Goal: Information Seeking & Learning: Learn about a topic

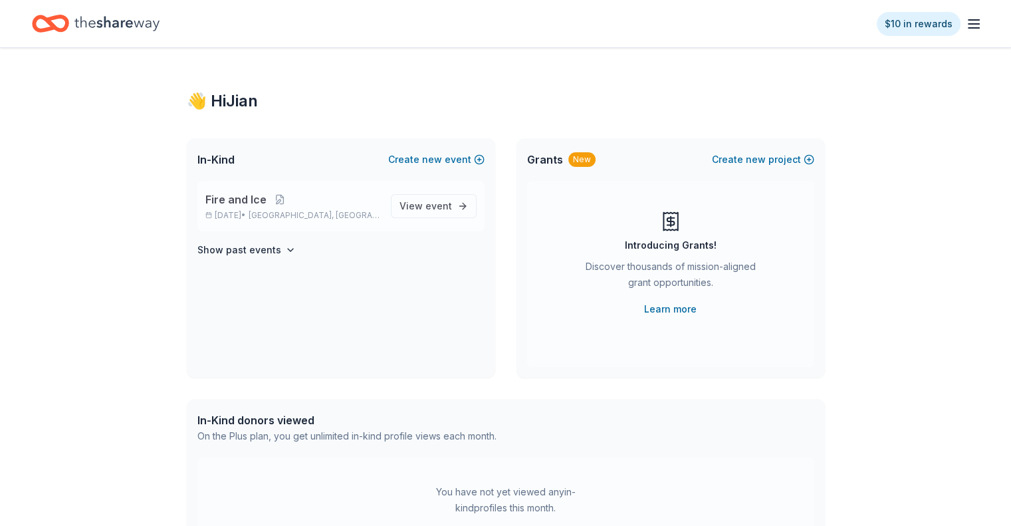
click at [252, 199] on span "Fire and Ice" at bounding box center [235, 199] width 61 height 16
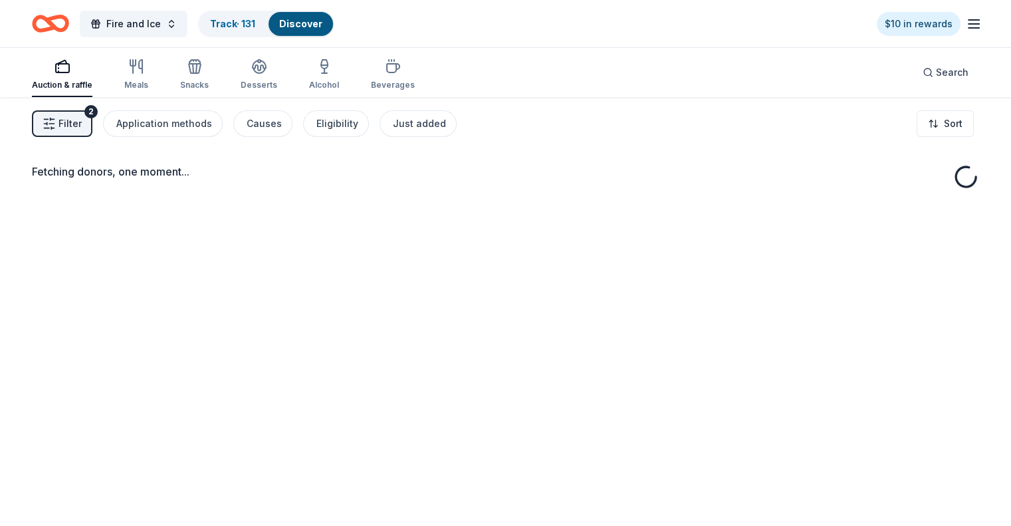
click at [968, 28] on line "button" at bounding box center [973, 28] width 11 height 0
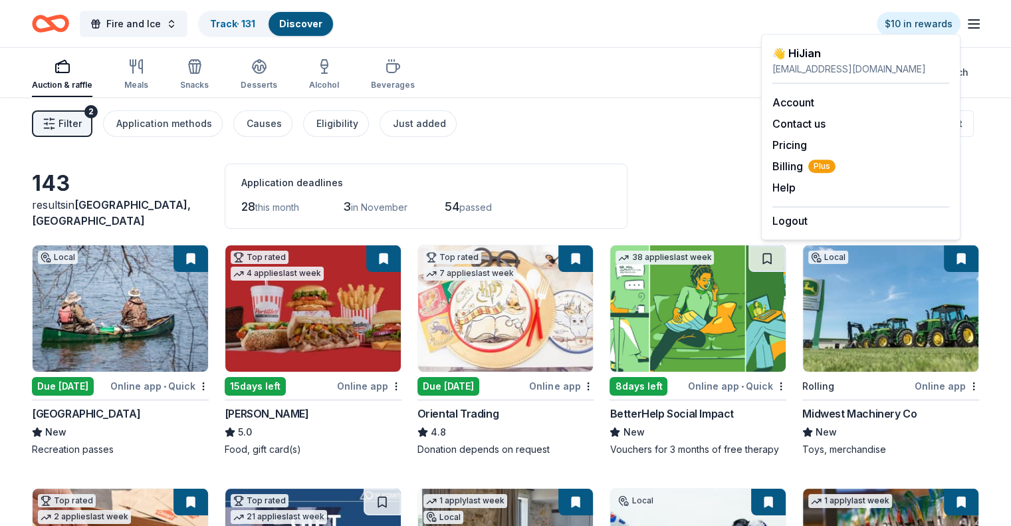
click at [968, 28] on line "button" at bounding box center [973, 28] width 11 height 0
click at [802, 169] on span "Billing Plus" at bounding box center [803, 166] width 63 height 16
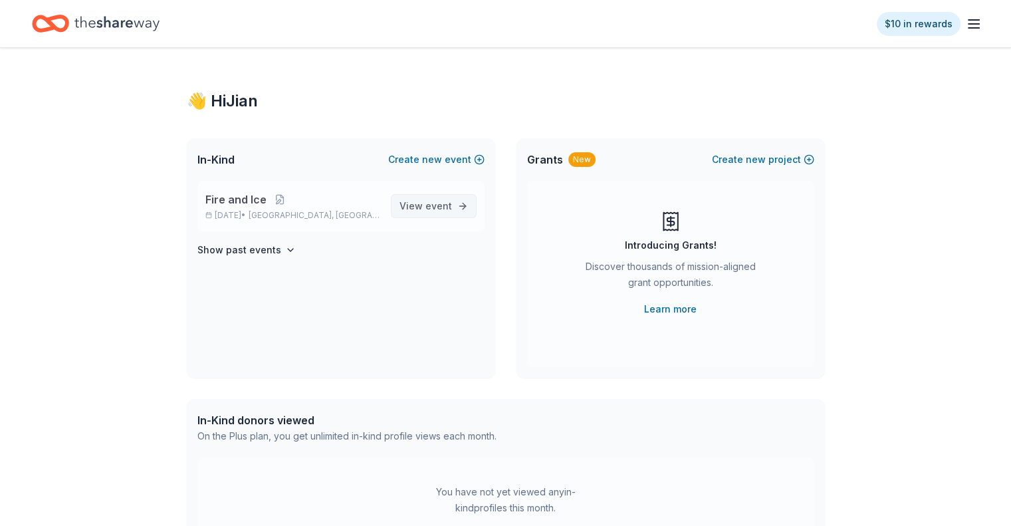
click at [451, 213] on span "View event" at bounding box center [425, 206] width 53 height 16
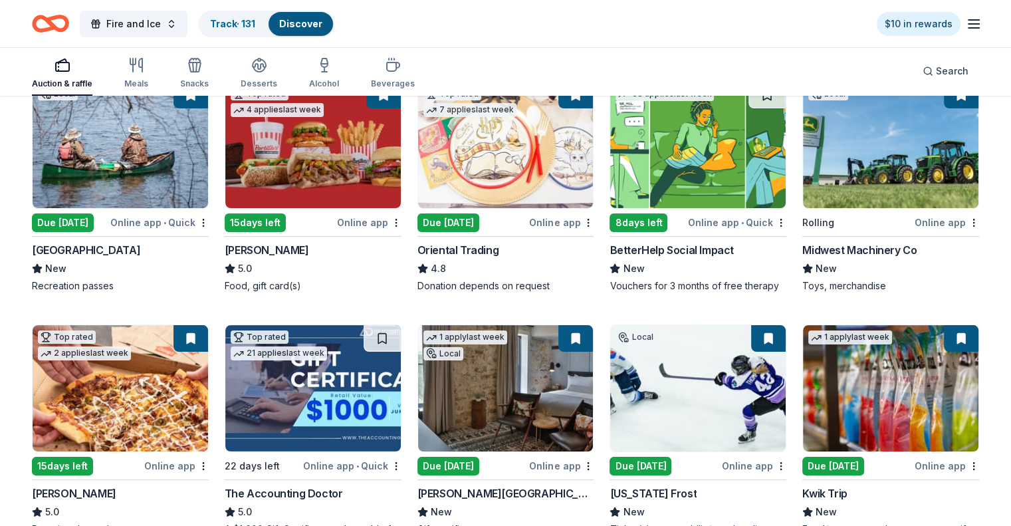
scroll to position [164, 0]
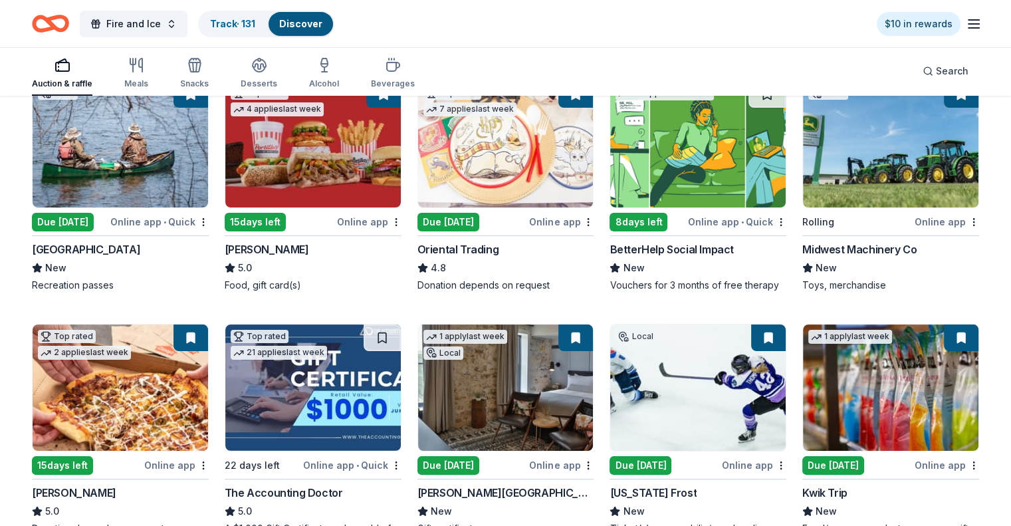
click at [167, 151] on img at bounding box center [120, 144] width 175 height 126
